Goal: Use online tool/utility: Utilize a website feature to perform a specific function

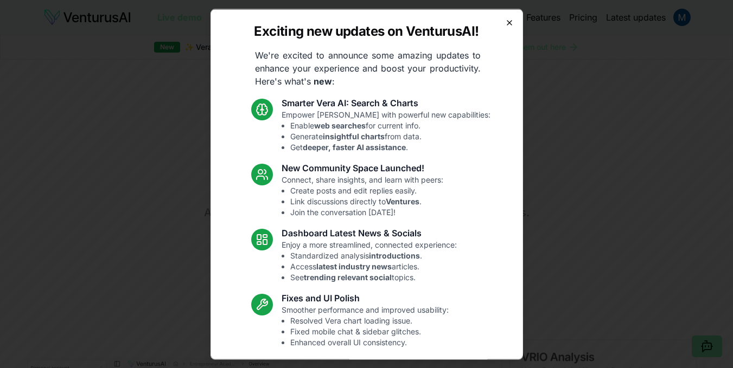
click at [505, 24] on icon "button" at bounding box center [509, 22] width 9 height 9
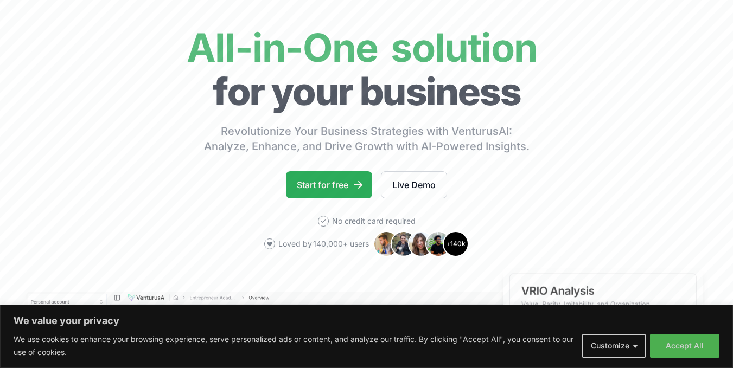
scroll to position [67, 0]
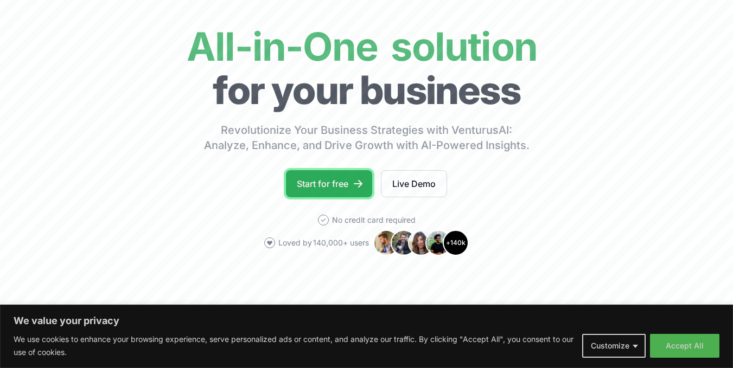
click at [338, 183] on link "Start for free" at bounding box center [329, 183] width 86 height 27
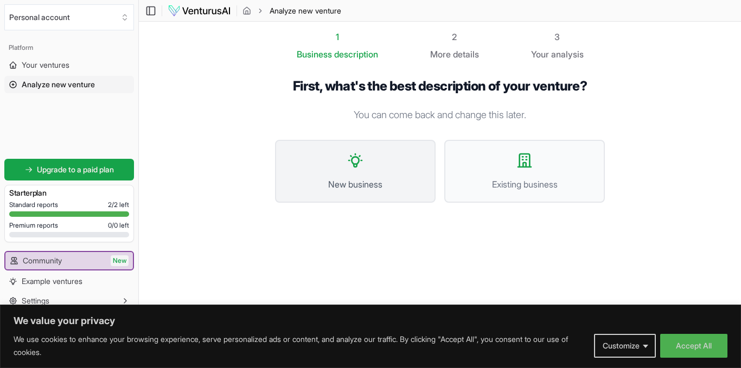
click at [337, 171] on button "New business" at bounding box center [355, 171] width 160 height 63
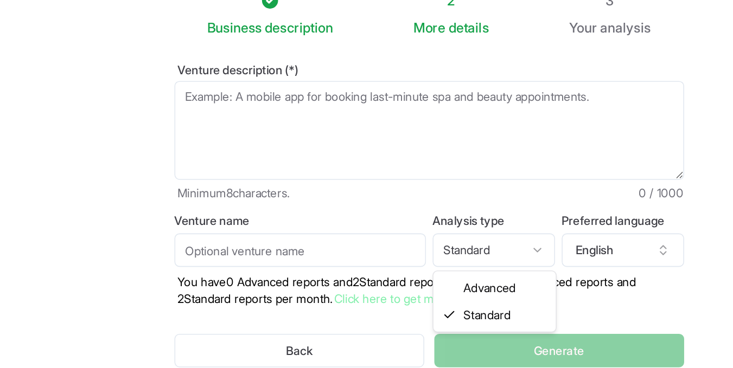
click at [486, 205] on html "We value your privacy We use cookies to enhance your browsing experience, serve…" at bounding box center [366, 184] width 733 height 368
select select "advanced"
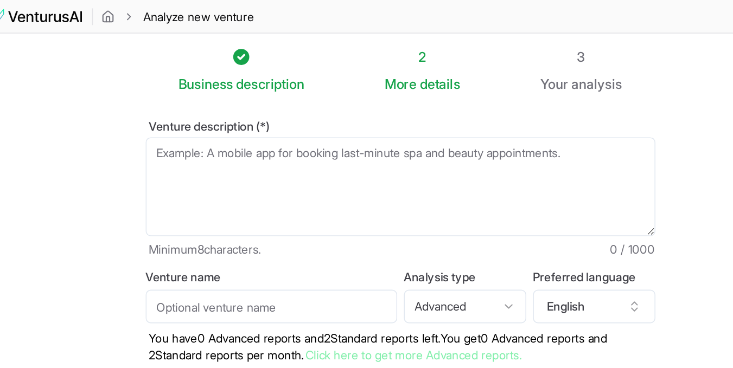
click at [344, 100] on textarea "Venture description (*)" at bounding box center [436, 121] width 330 height 64
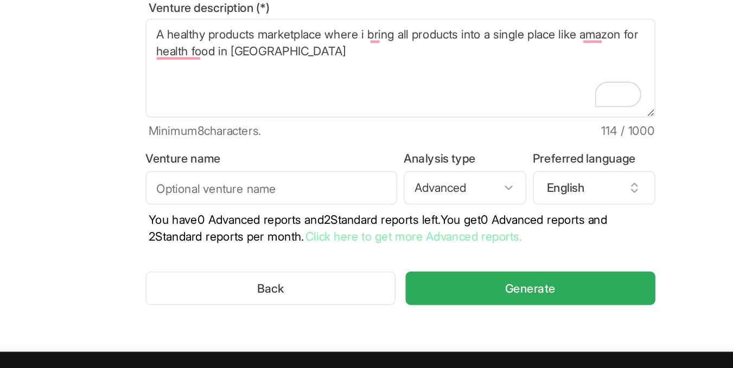
type textarea "A healthy products marketplace where i bring all products into a single place l…"
click at [525, 271] on button "Generate" at bounding box center [519, 264] width 161 height 22
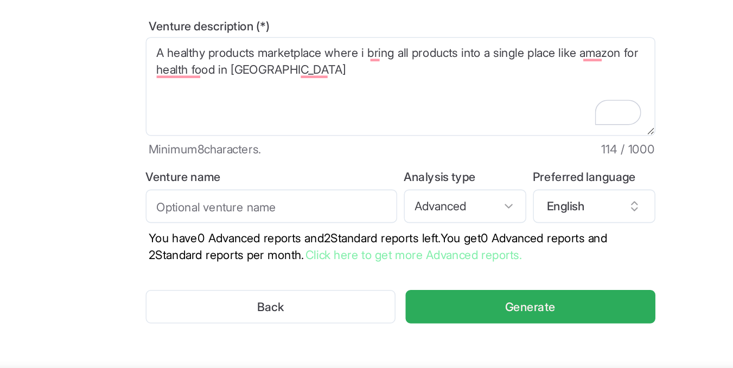
click at [524, 260] on span "Generate" at bounding box center [520, 263] width 33 height 11
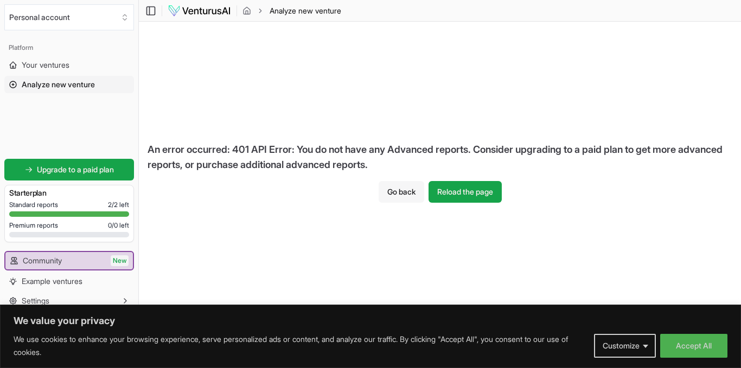
click at [407, 198] on button "Go back" at bounding box center [401, 192] width 46 height 22
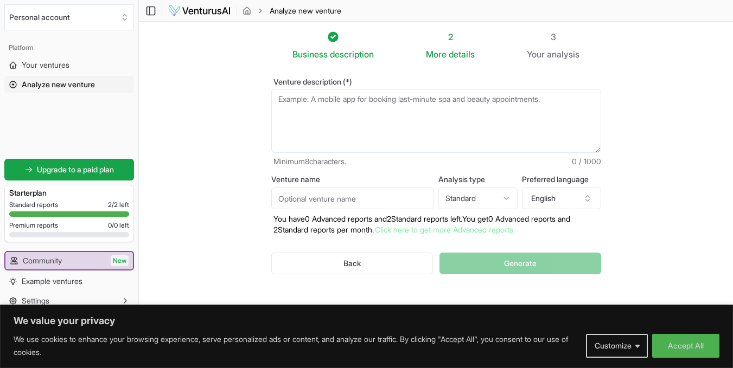
scroll to position [1, 0]
